Goal: Check status

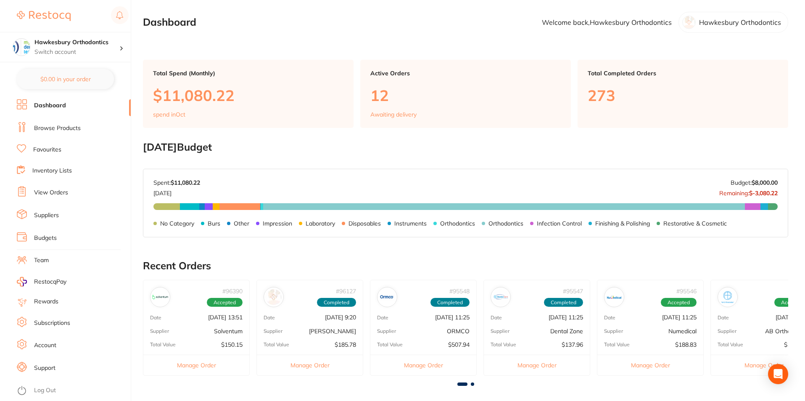
click at [594, 313] on div "# 96390 Accepted Date [DATE] 13:51 Supplier Solventum Total Value $150.15 Manag…" at bounding box center [465, 331] width 645 height 102
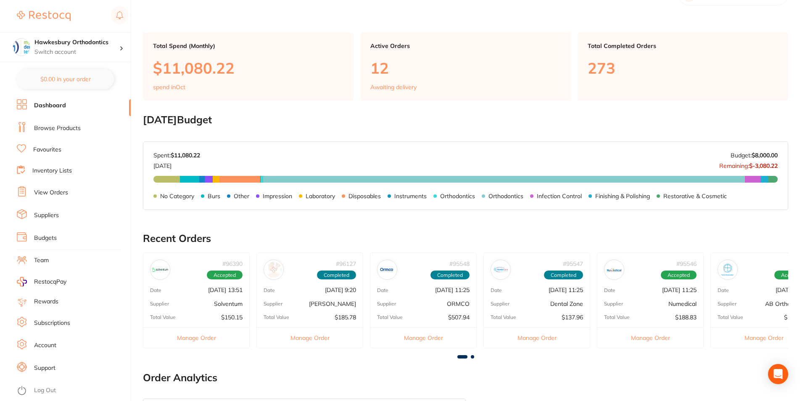
scroll to position [42, 0]
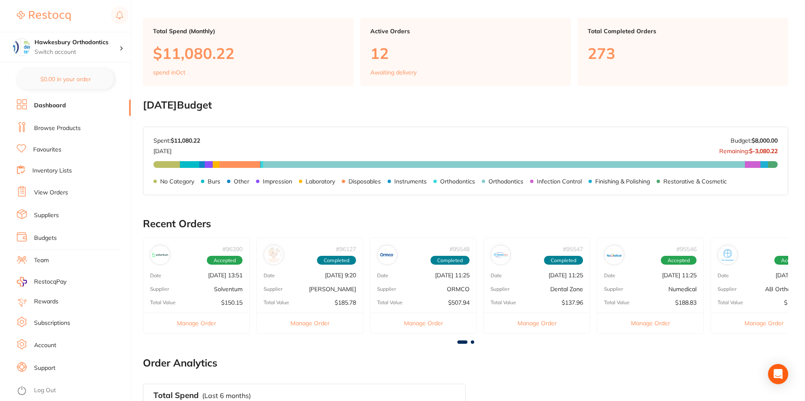
click at [472, 341] on span at bounding box center [472, 341] width 3 height 3
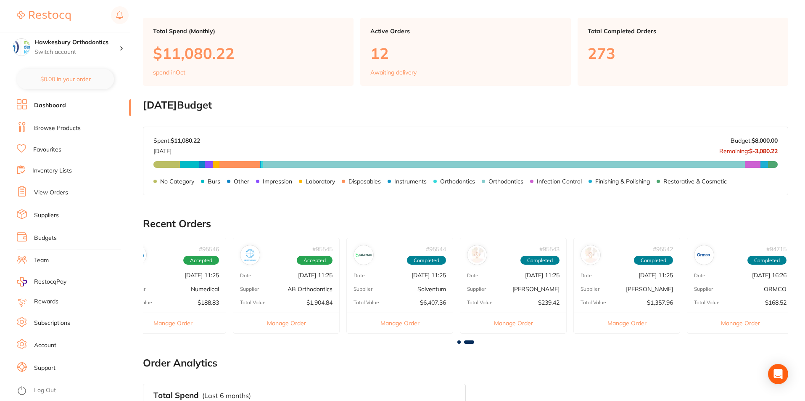
scroll to position [0, 483]
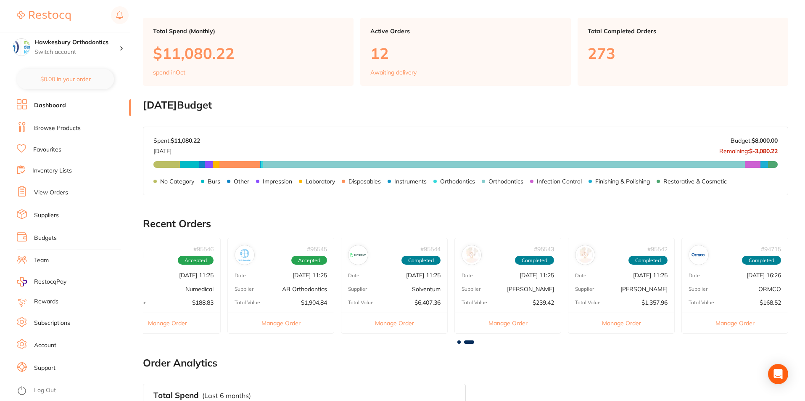
click at [263, 279] on div "# 95545 Accepted Date [DATE] 11:25 Supplier AB Orthodontics Total Value $1,904.…" at bounding box center [281, 285] width 107 height 95
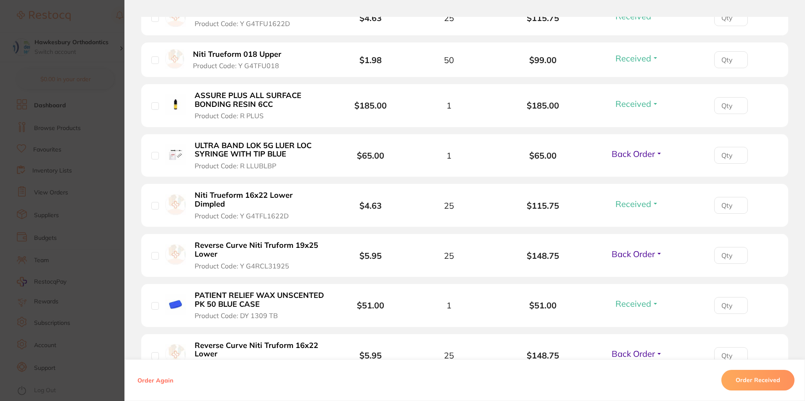
scroll to position [421, 0]
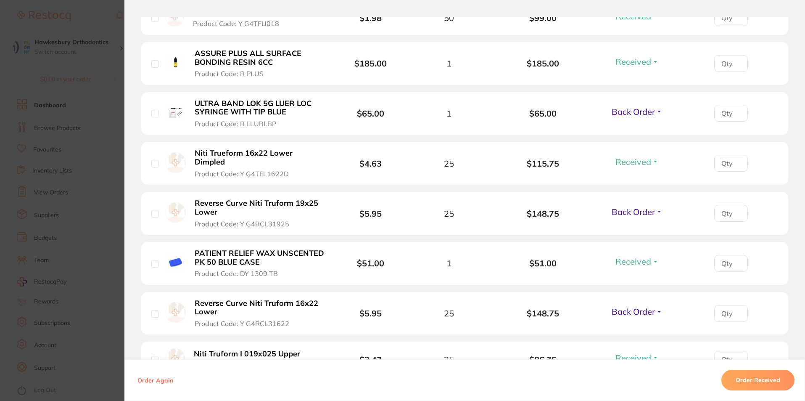
click at [154, 210] on input "checkbox" at bounding box center [155, 214] width 8 height 8
checkbox input "true"
click at [630, 206] on span "Back Order" at bounding box center [633, 211] width 43 height 11
click at [635, 220] on ul "Received Back Order" at bounding box center [637, 236] width 32 height 32
click at [638, 227] on span "Received" at bounding box center [637, 230] width 21 height 6
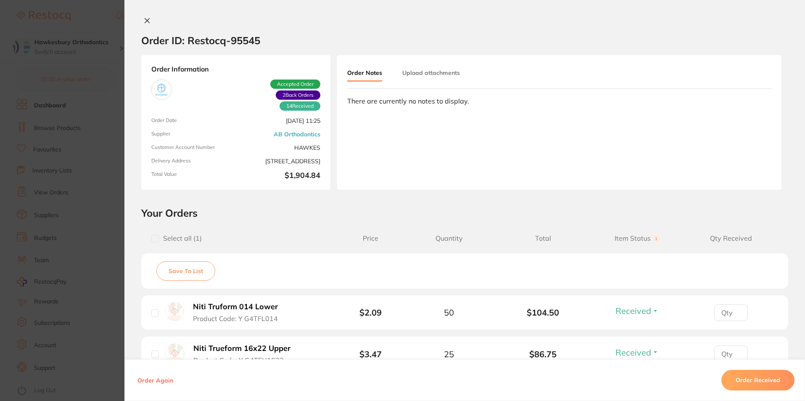
scroll to position [0, 0]
click at [146, 18] on icon at bounding box center [147, 20] width 7 height 7
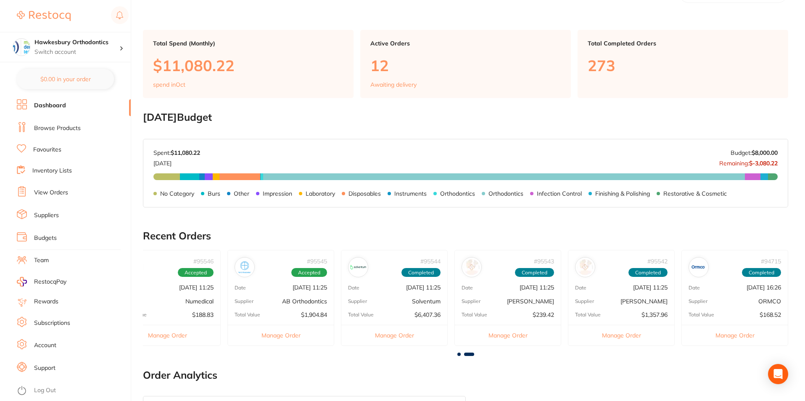
scroll to position [84, 0]
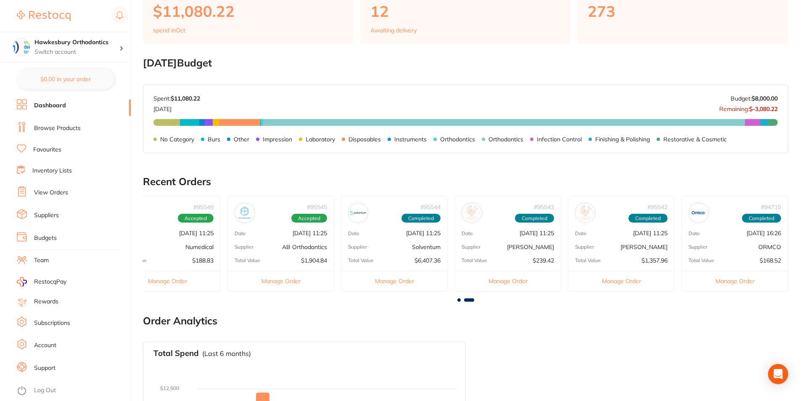
click at [302, 251] on div "# 95545 Accepted Date [DATE] 11:25 Supplier AB Orthodontics Total Value $1,904.…" at bounding box center [281, 243] width 107 height 95
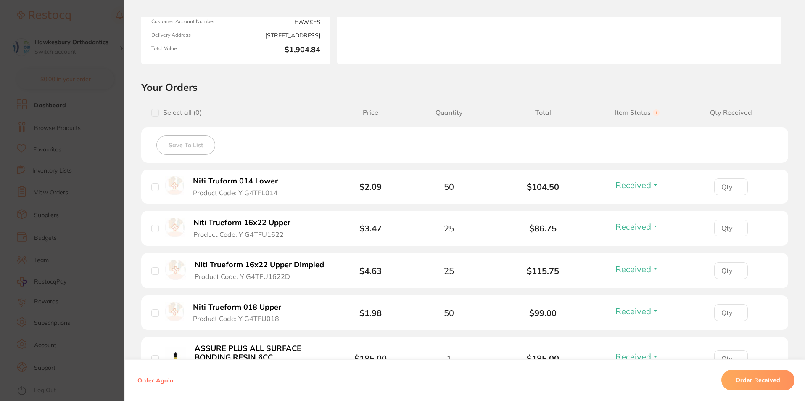
scroll to position [0, 0]
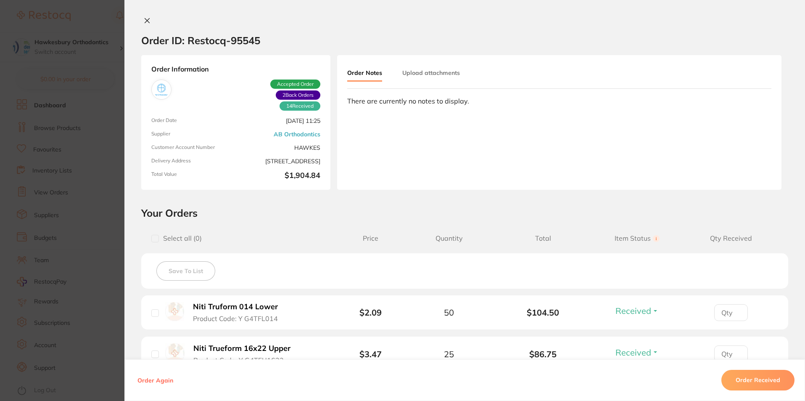
click at [145, 22] on icon at bounding box center [147, 20] width 7 height 7
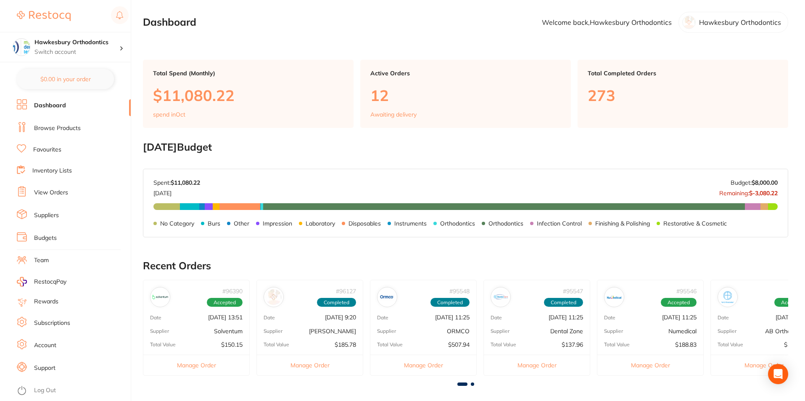
click at [473, 385] on span at bounding box center [472, 383] width 3 height 3
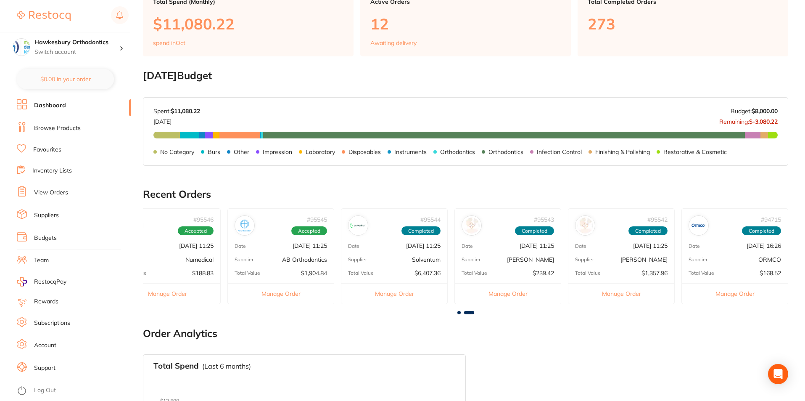
scroll to position [84, 0]
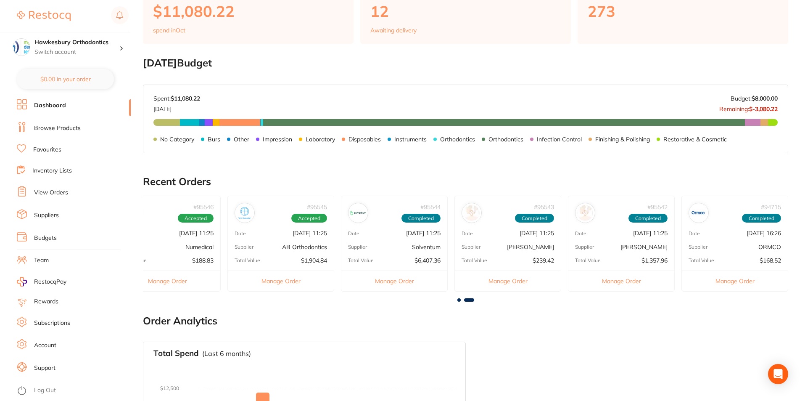
click at [460, 302] on main "Dashboard Welcome back, Hawkesbury Orthodontics Hawkesbury Orthodontics Total S…" at bounding box center [474, 227] width 662 height 623
click at [459, 301] on span at bounding box center [459, 299] width 3 height 3
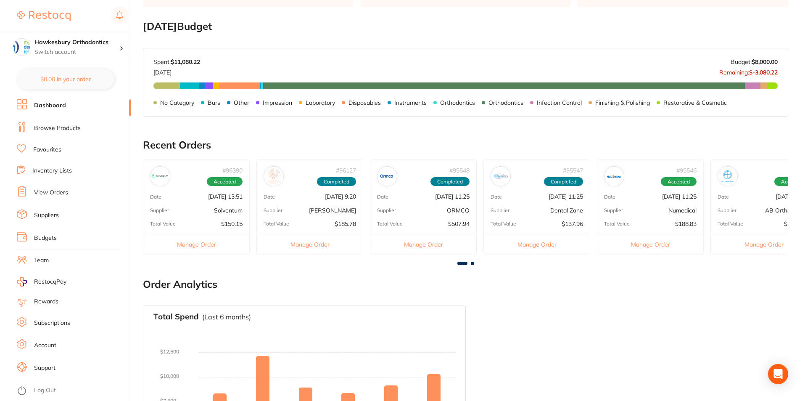
scroll to position [168, 0]
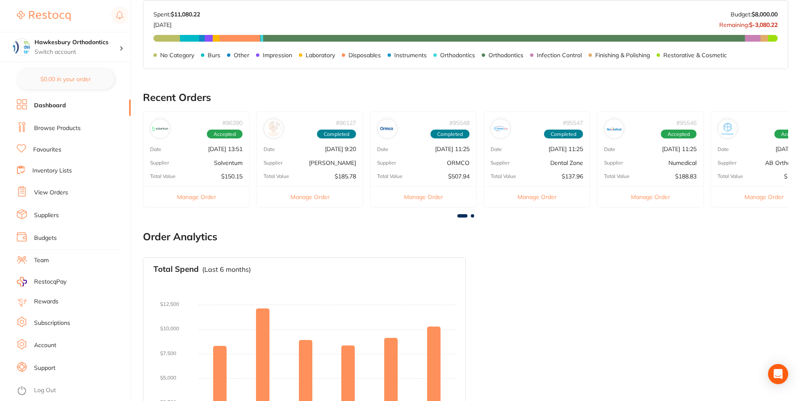
click at [212, 166] on div "Supplier Solventum" at bounding box center [196, 162] width 106 height 7
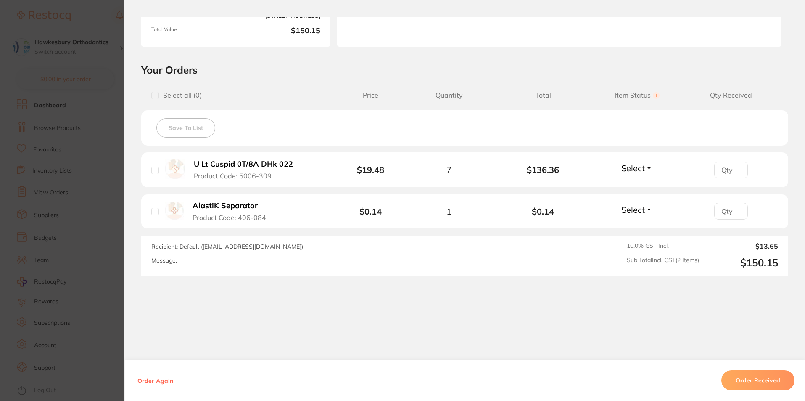
scroll to position [0, 0]
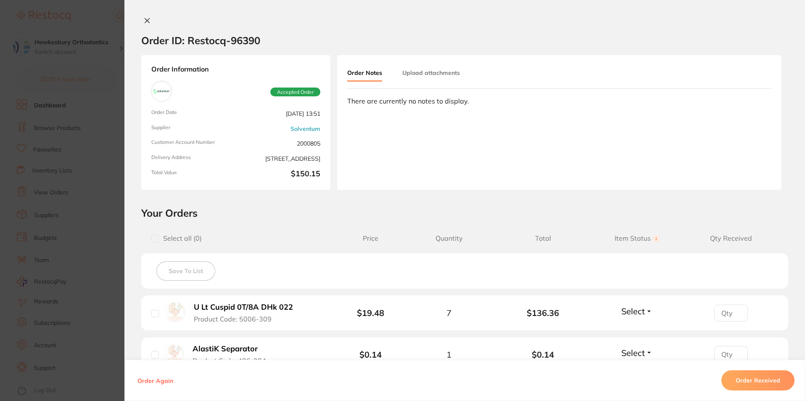
click at [145, 20] on icon at bounding box center [147, 21] width 5 height 5
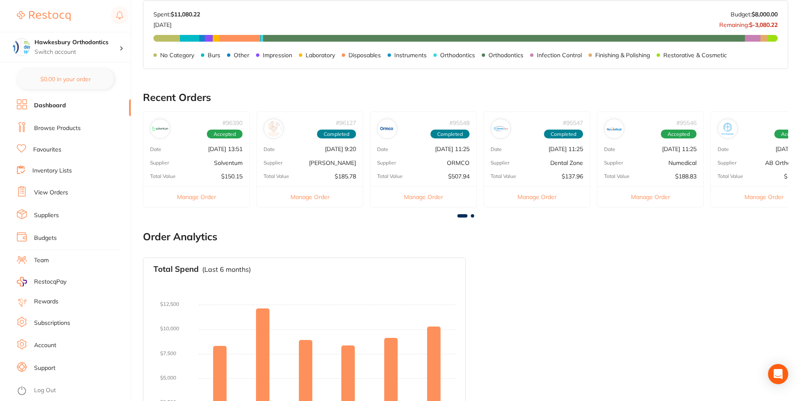
click at [234, 174] on p "$150.15" at bounding box center [231, 176] width 21 height 7
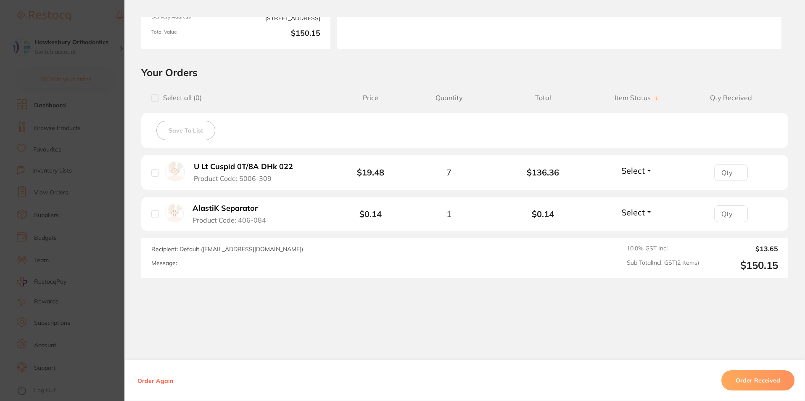
scroll to position [143, 0]
click at [645, 170] on button "Select" at bounding box center [637, 168] width 36 height 11
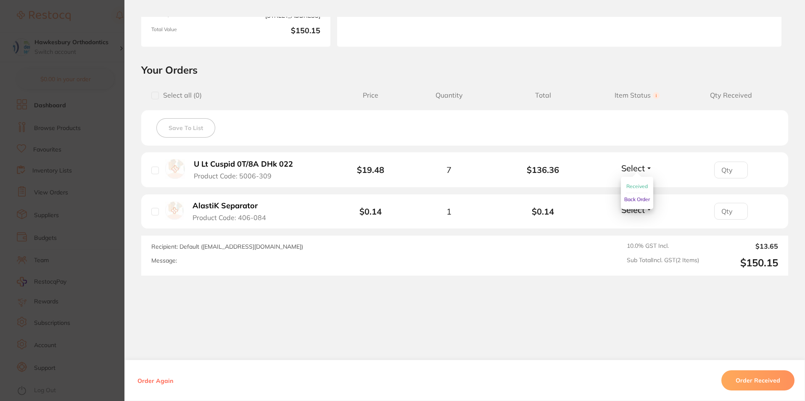
click at [643, 185] on span "Received" at bounding box center [637, 186] width 21 height 6
click at [729, 169] on input "number" at bounding box center [731, 169] width 34 height 17
click at [723, 211] on input "number" at bounding box center [731, 211] width 34 height 17
click at [634, 210] on span "Select" at bounding box center [634, 209] width 24 height 11
click at [641, 226] on span "Received" at bounding box center [637, 228] width 21 height 6
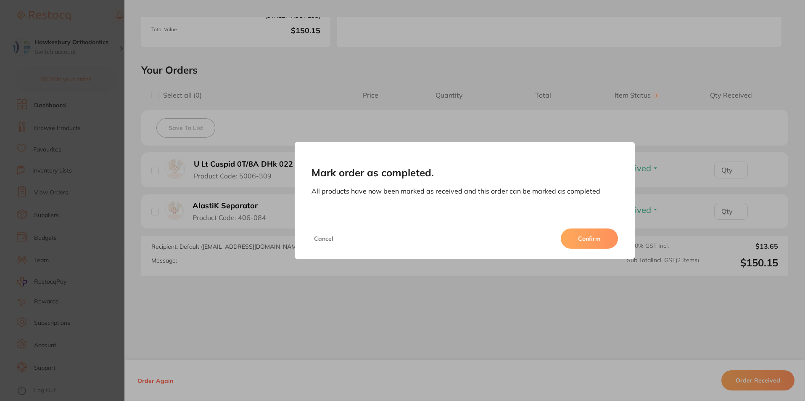
click at [607, 242] on button "Confirm" at bounding box center [589, 238] width 57 height 20
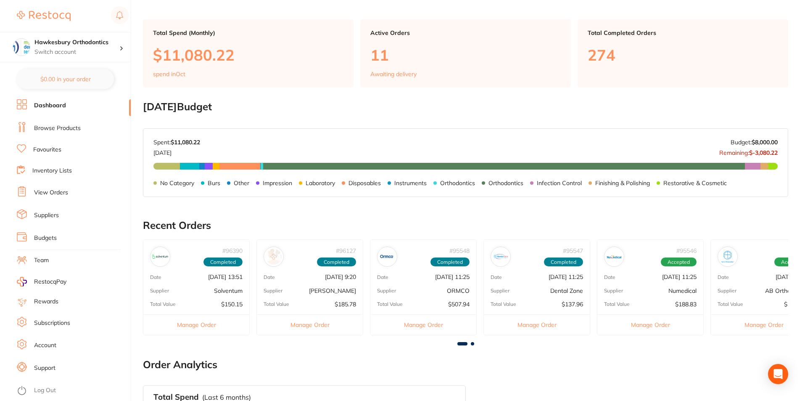
scroll to position [0, 0]
